Goal: Check status: Check status

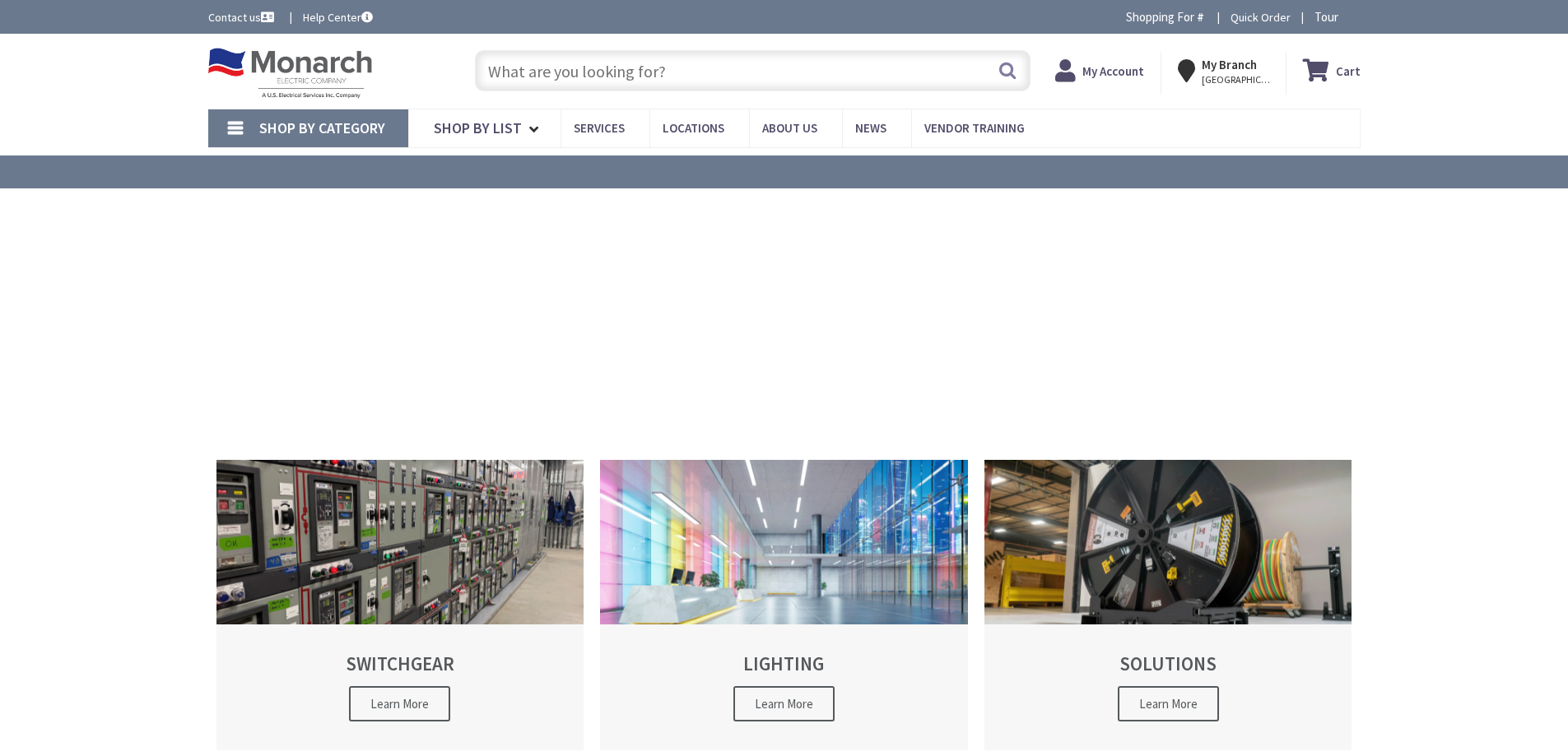
click at [1124, 71] on strong "My Account" at bounding box center [1113, 71] width 61 height 15
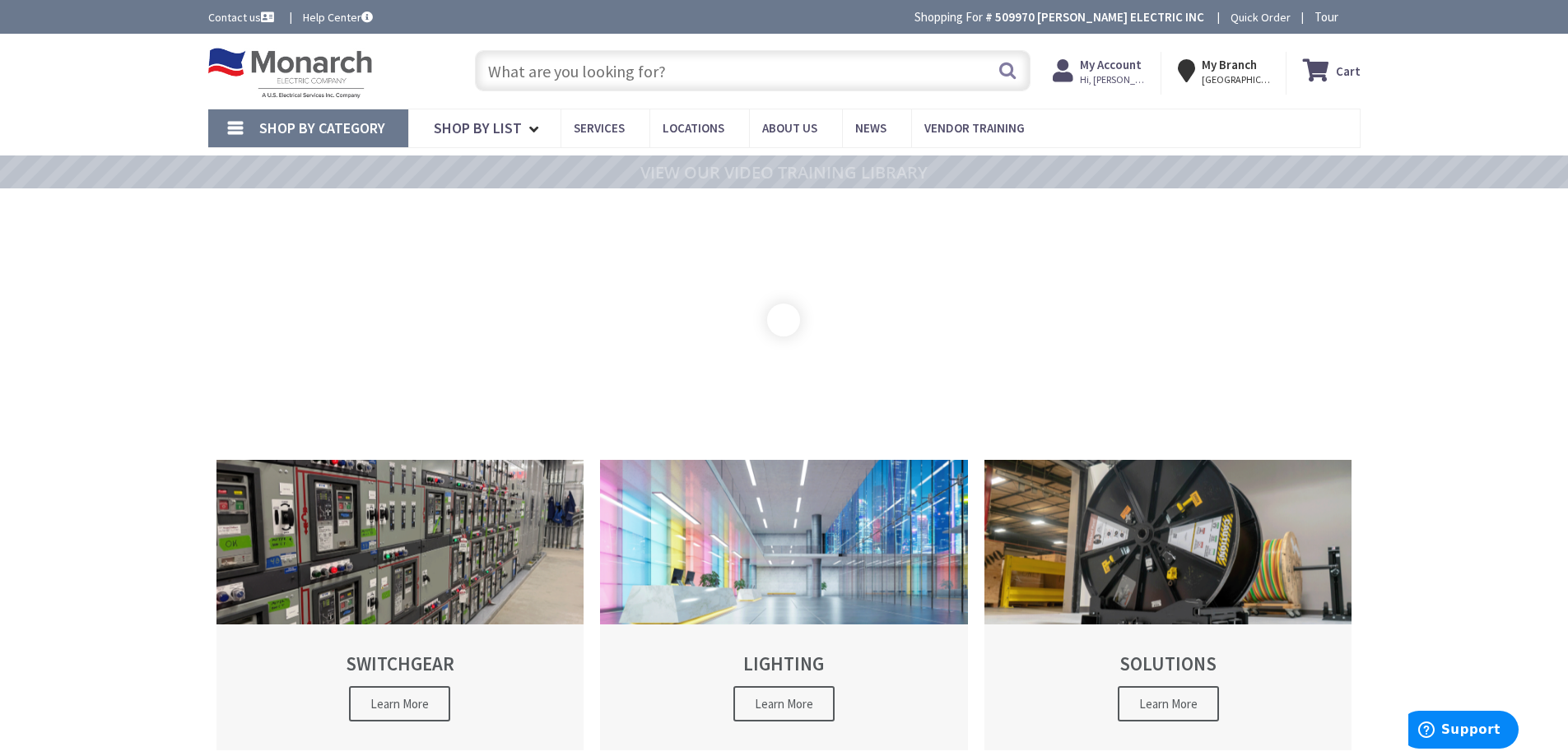
click at [1120, 72] on strong "My Account" at bounding box center [1111, 64] width 61 height 15
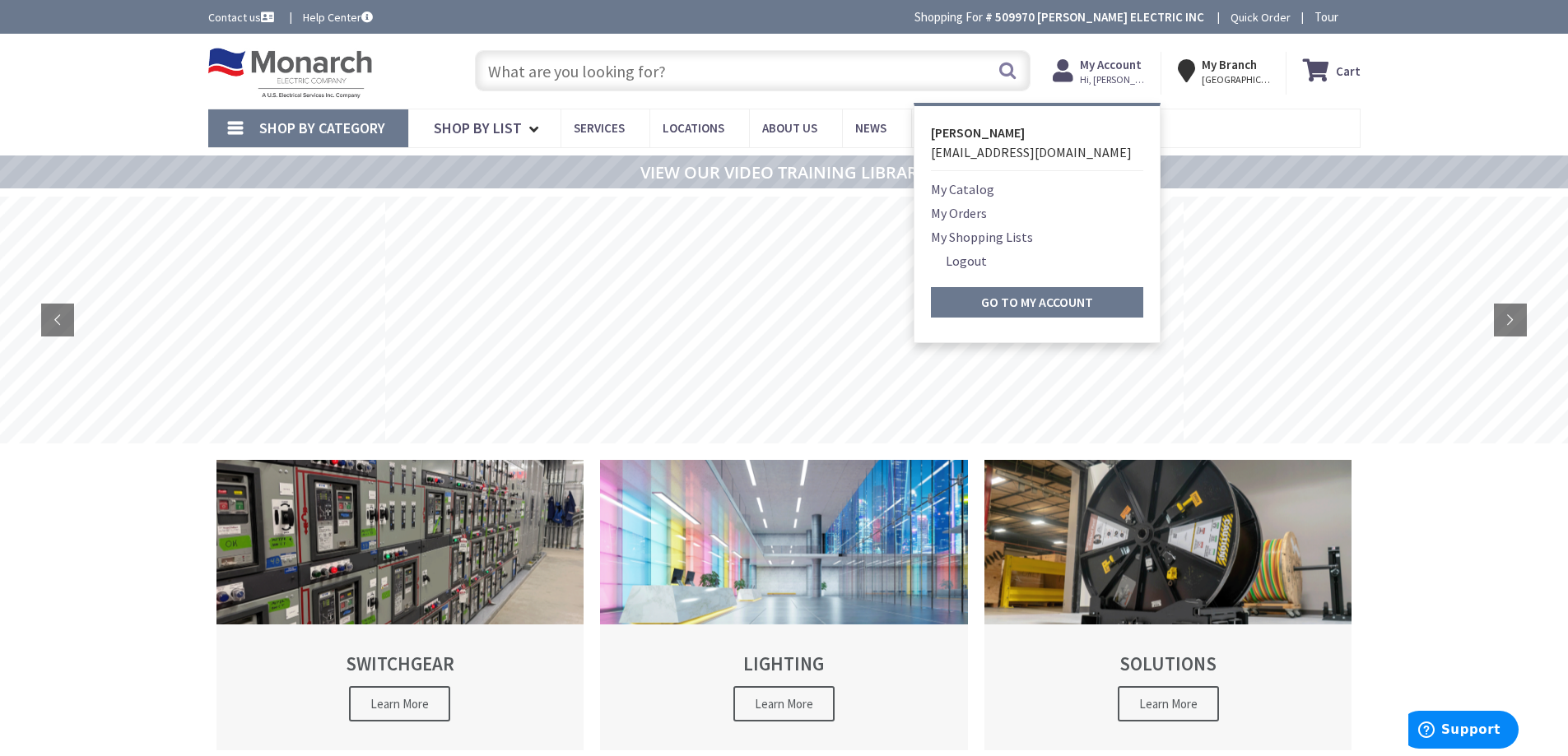
click at [968, 215] on link "My Orders" at bounding box center [959, 213] width 56 height 20
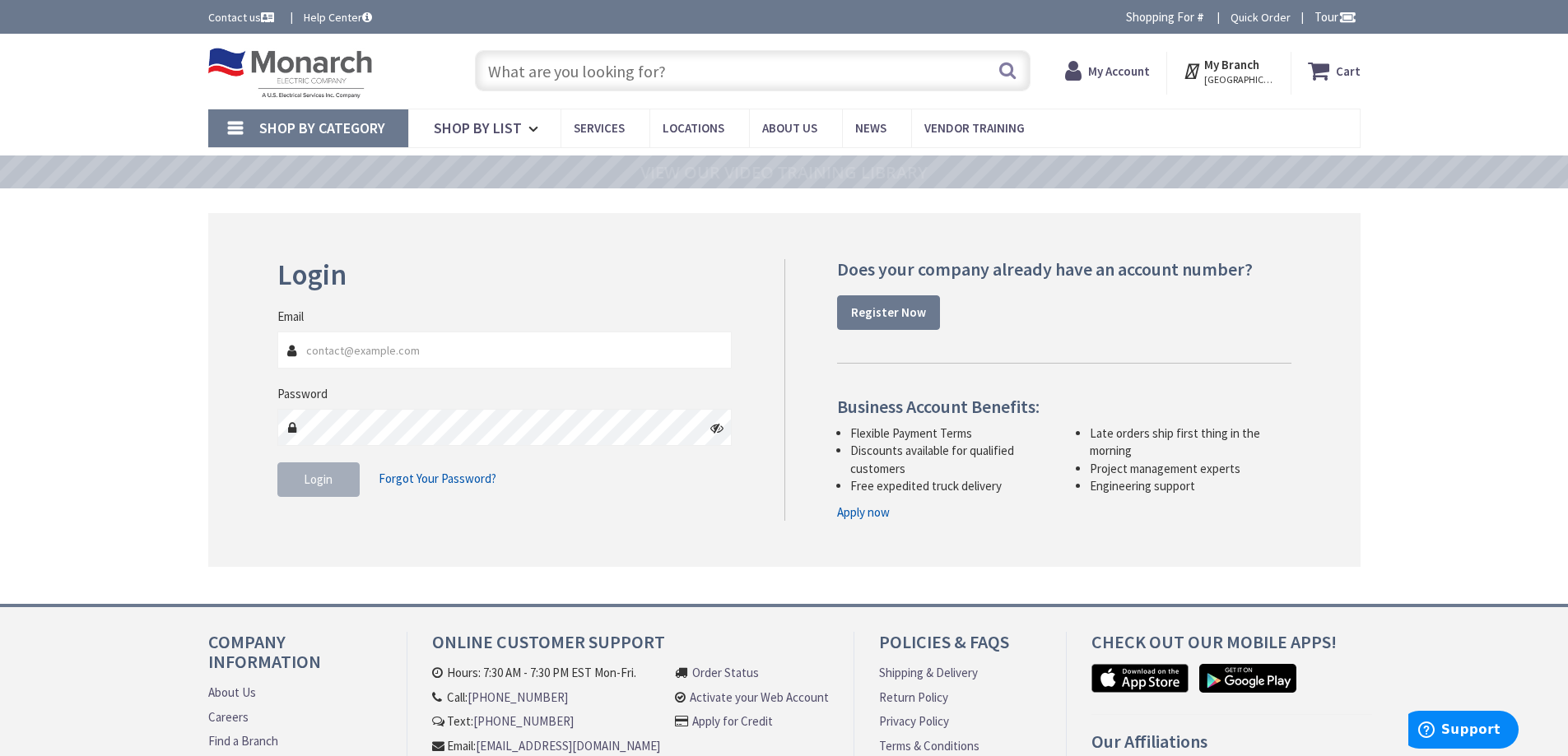
type input "[EMAIL_ADDRESS][DOMAIN_NAME]"
click at [332, 484] on button "Login" at bounding box center [319, 479] width 83 height 35
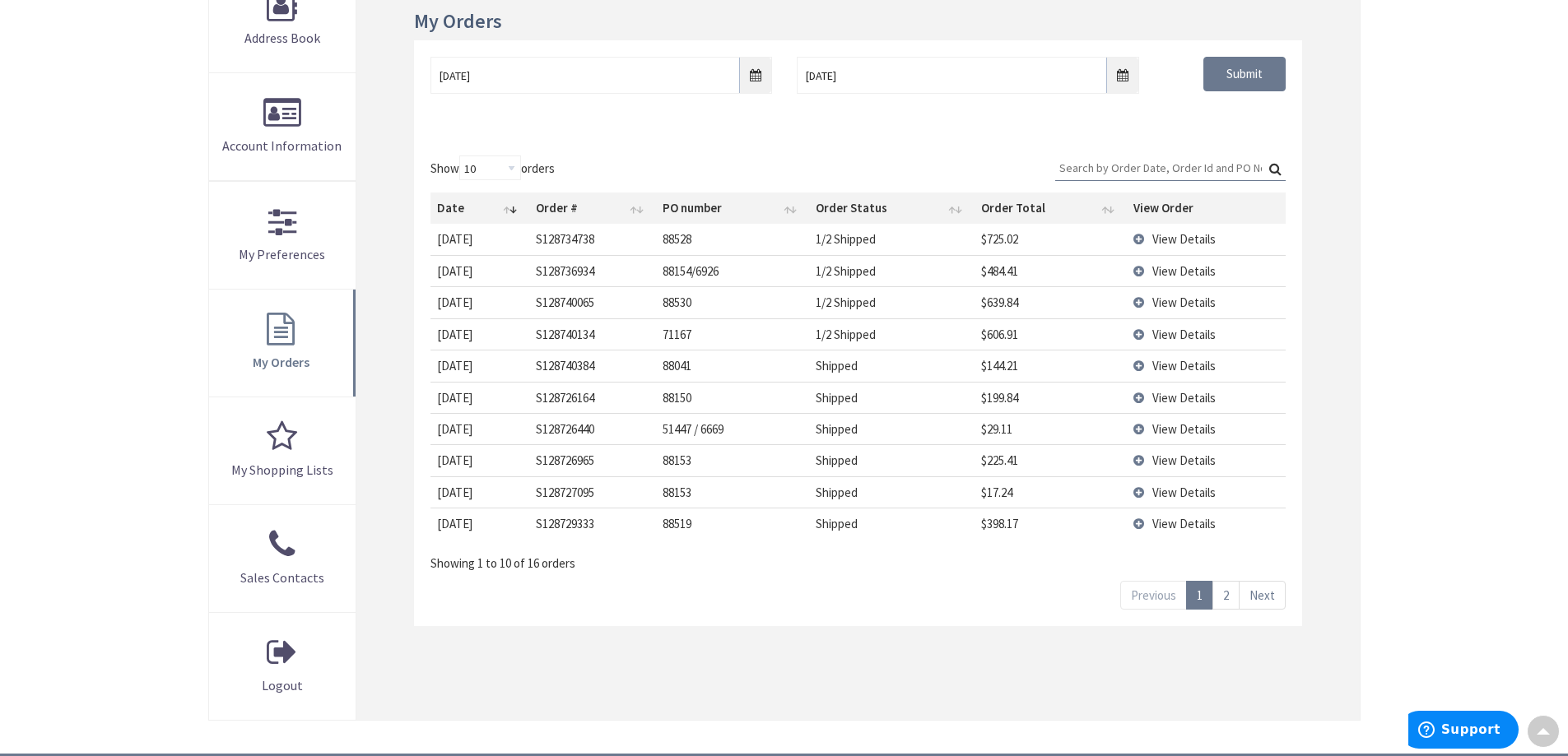
scroll to position [494, 0]
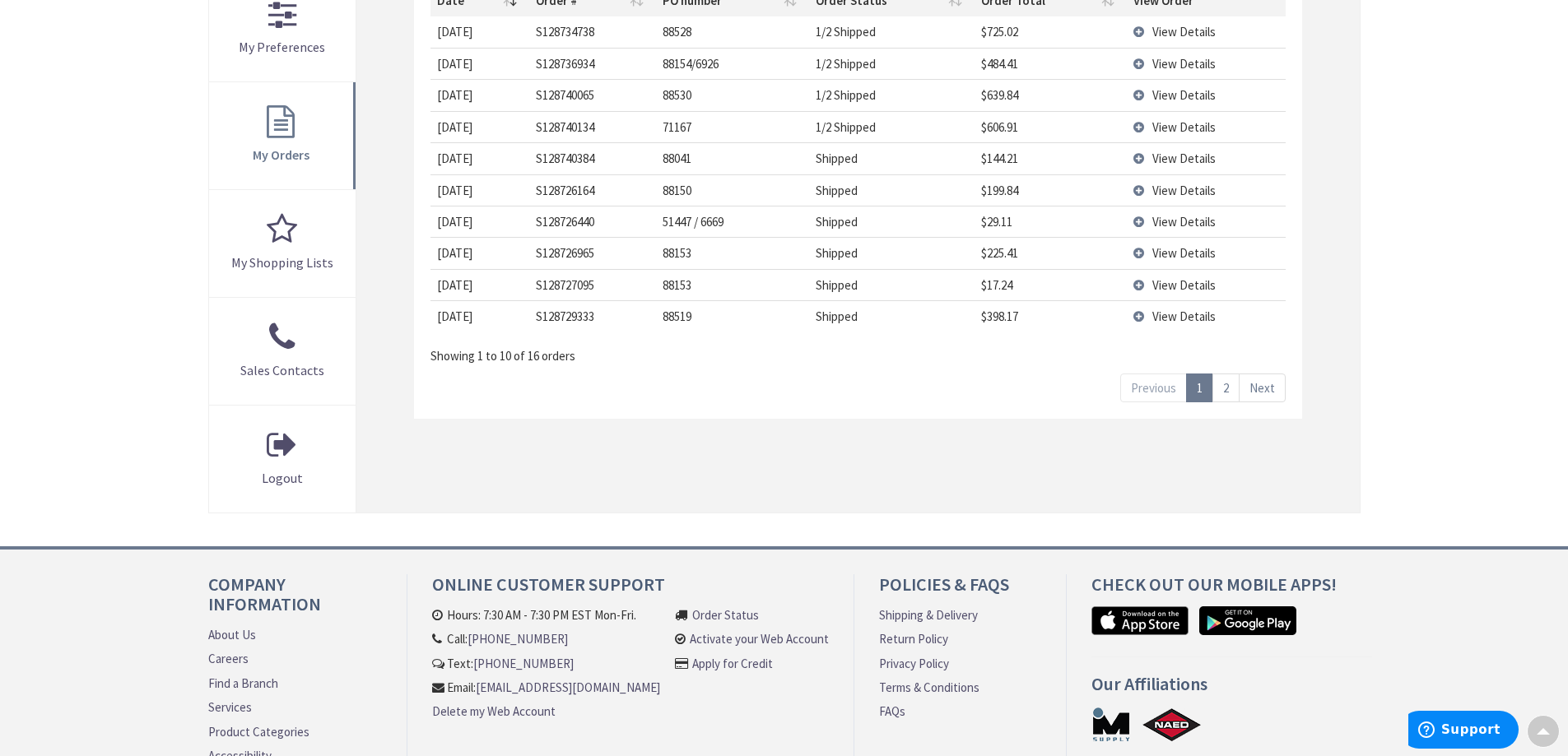
click at [1230, 390] on link "2" at bounding box center [1226, 388] width 27 height 29
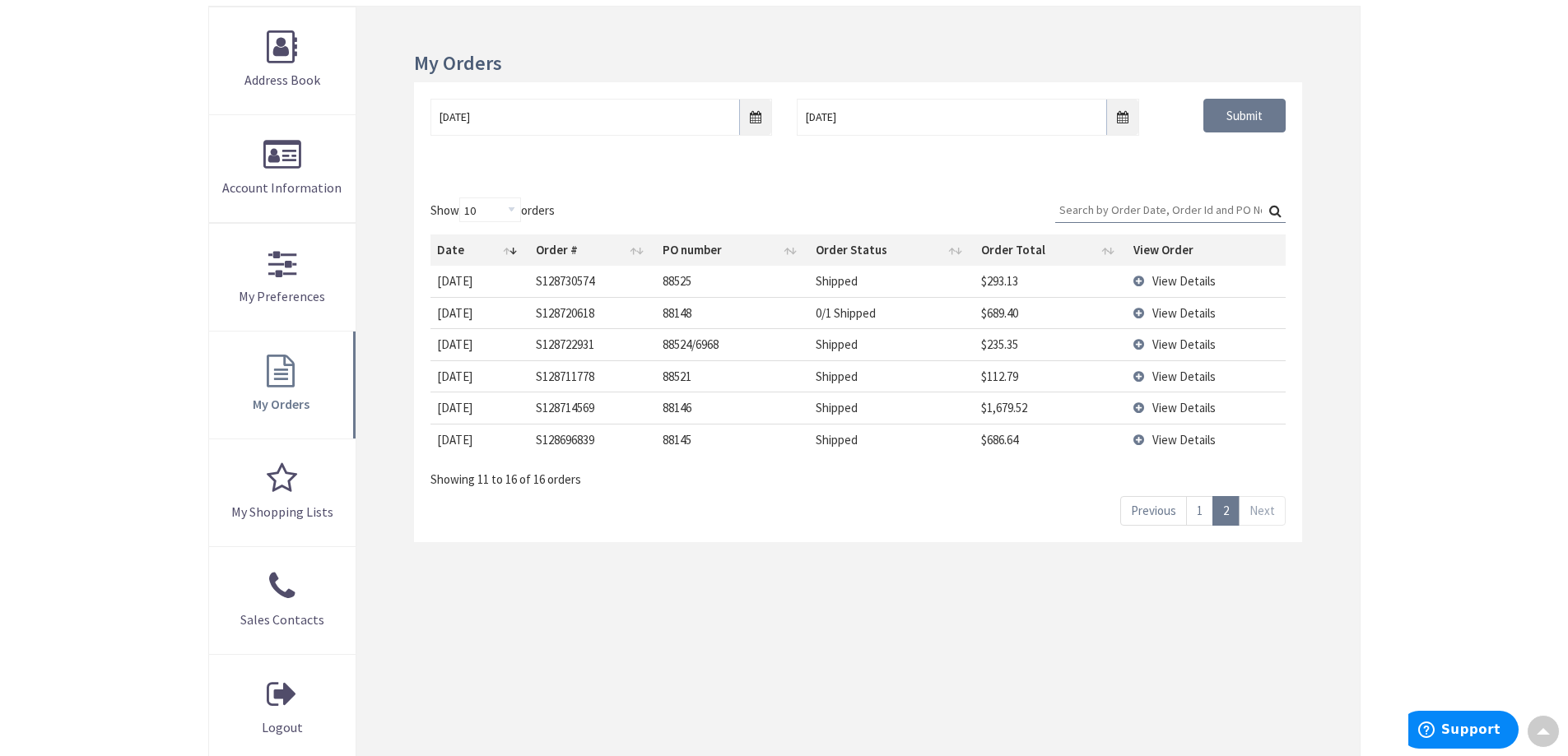
scroll to position [250, 0]
click at [1162, 508] on link "Previous" at bounding box center [1153, 508] width 66 height 29
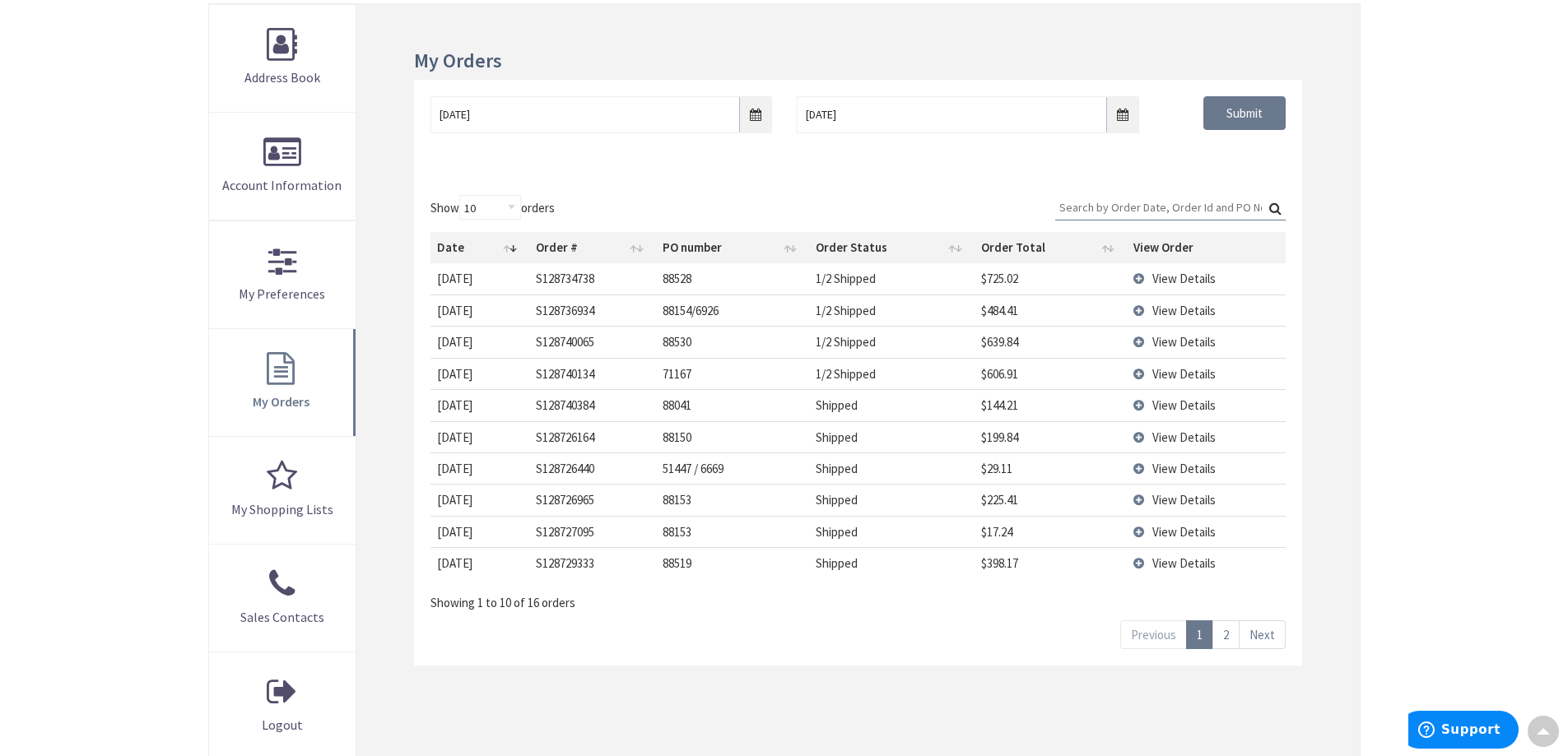
click at [1187, 565] on span "View Details" at bounding box center [1184, 563] width 63 height 15
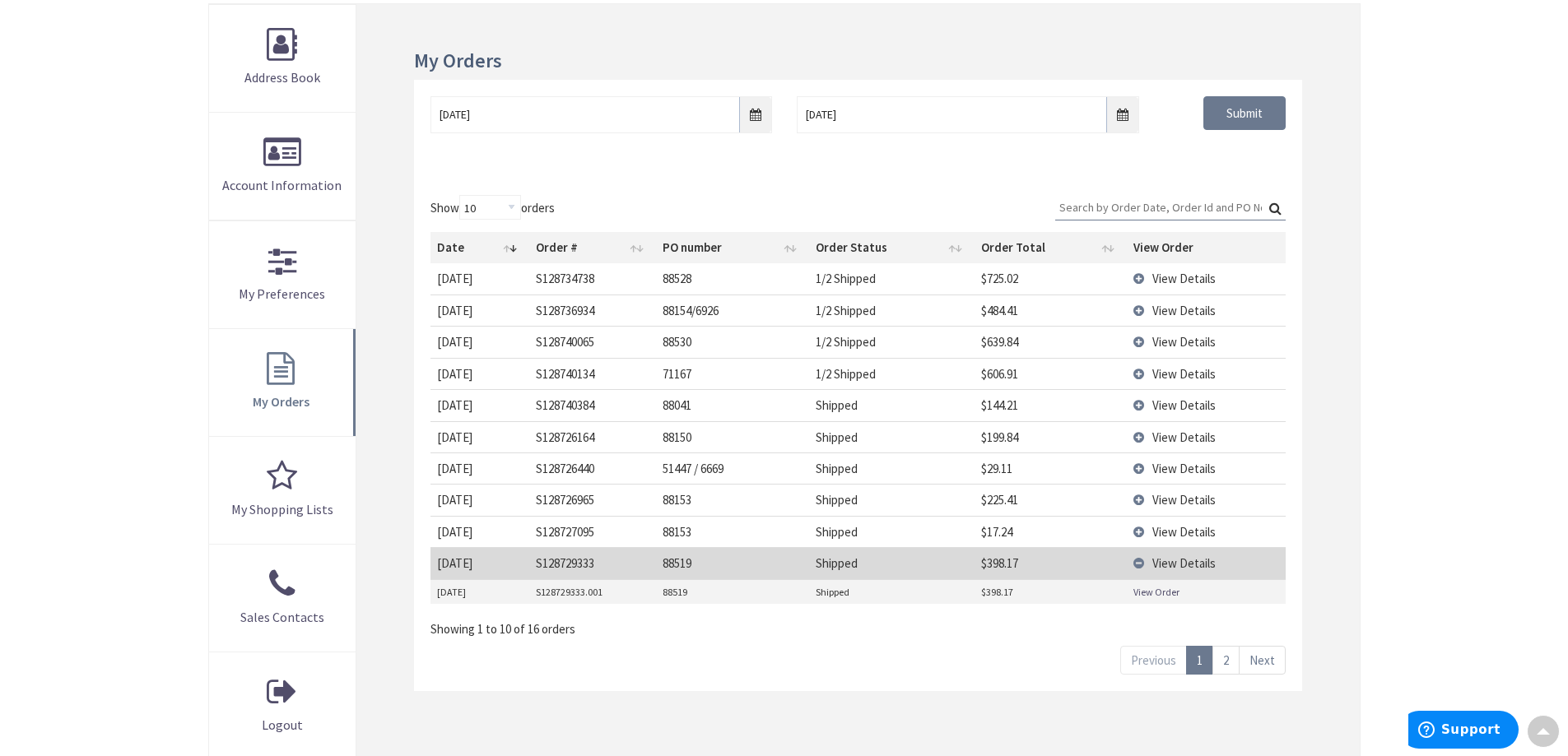
click at [1140, 593] on link "View Order" at bounding box center [1156, 592] width 46 height 14
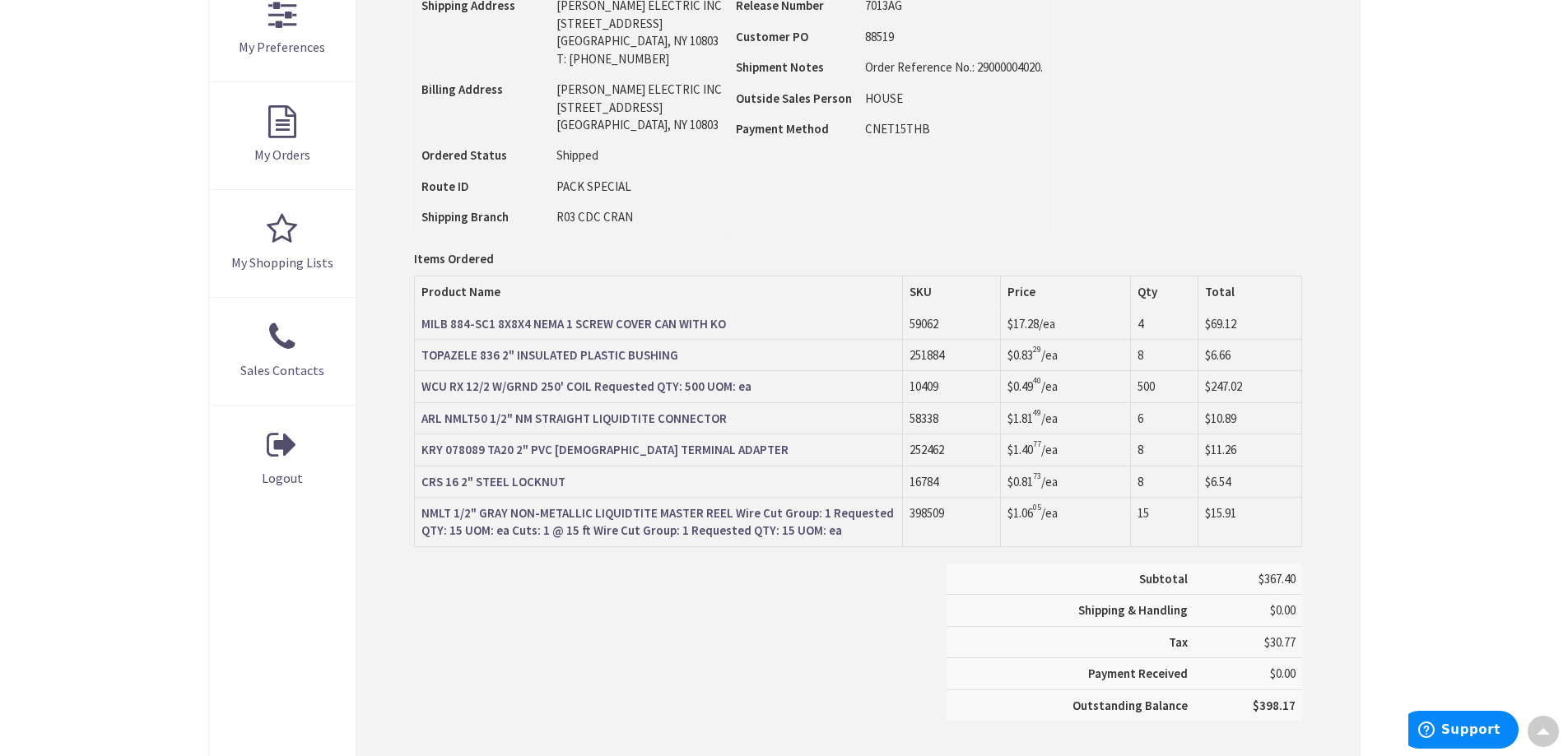
scroll to position [496, 0]
click at [424, 325] on strong "MILB 884-SC1 8X8X4 NEMA 1 SCREW COVER CAN WITH KO" at bounding box center [573, 324] width 305 height 15
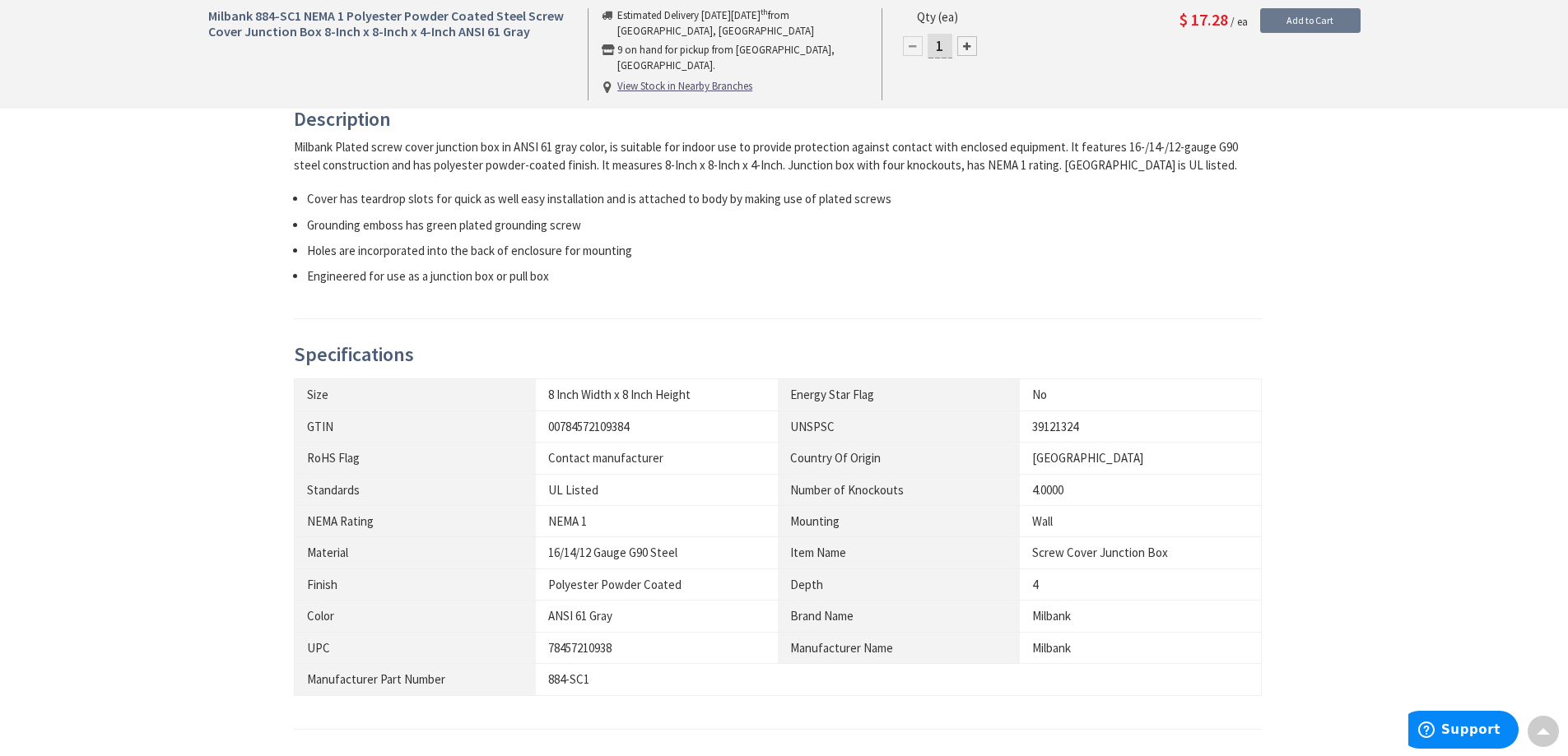
scroll to position [247, 0]
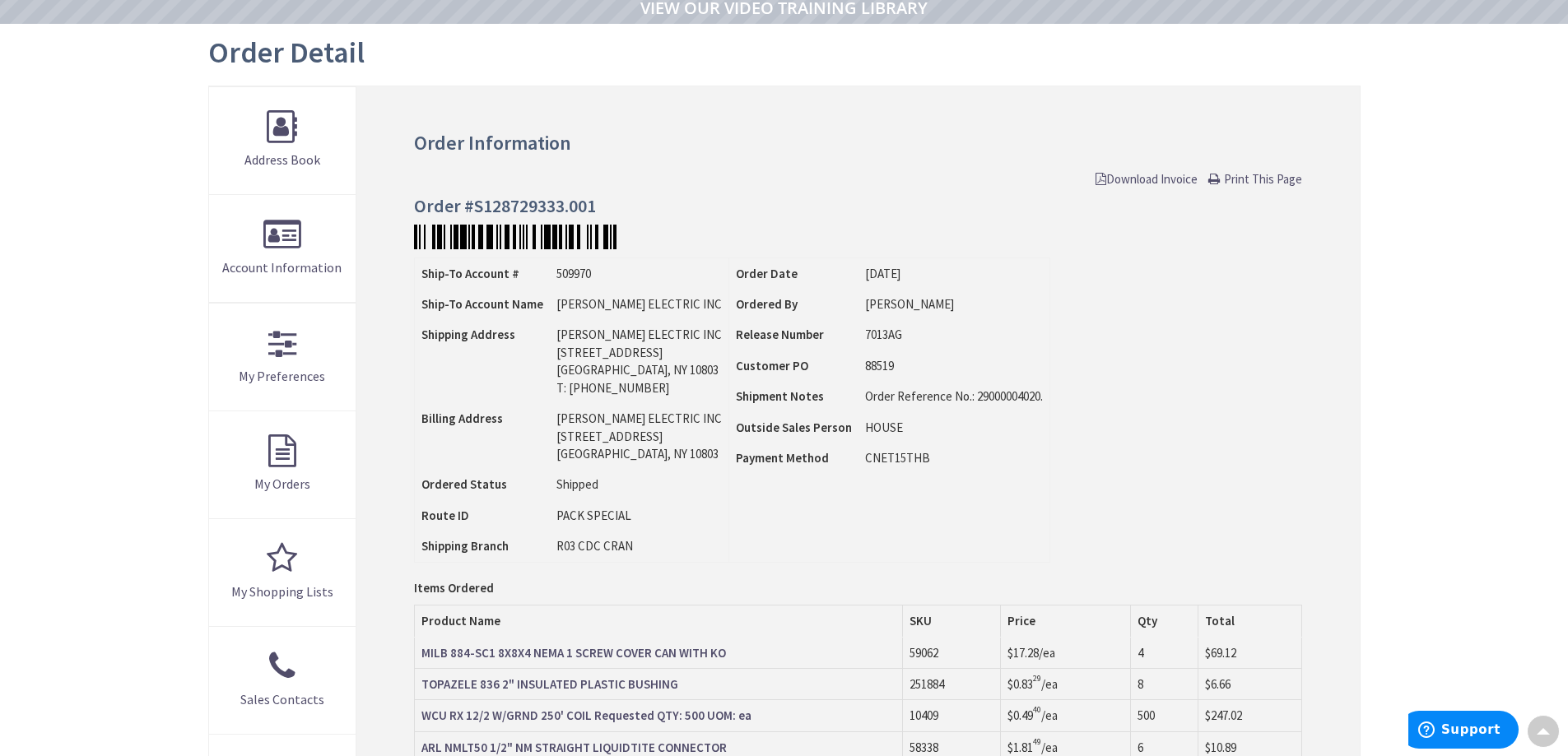
click at [1167, 172] on span "Download Invoice" at bounding box center [1146, 179] width 102 height 15
